Goal: Check status: Check status

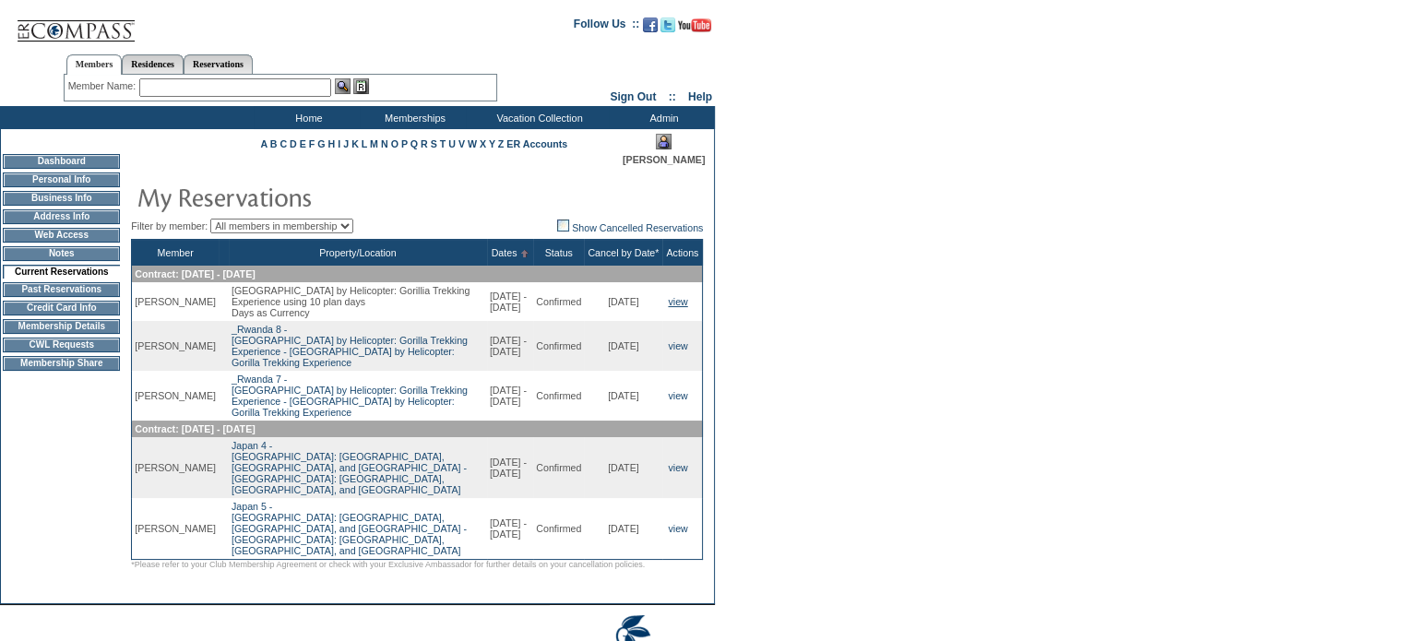
click at [682, 298] on link "view" at bounding box center [677, 301] width 19 height 11
click at [678, 401] on link "view" at bounding box center [677, 395] width 19 height 11
click at [675, 351] on link "view" at bounding box center [677, 345] width 19 height 11
